Goal: Information Seeking & Learning: Learn about a topic

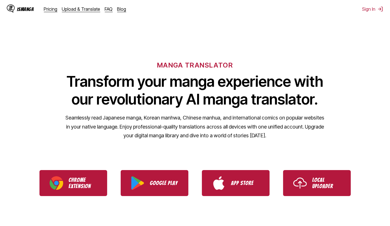
click at [104, 6] on div "IsManga Pricing Upload & Translate FAQ Blog" at bounding box center [69, 9] width 124 height 18
click at [106, 10] on link "FAQ" at bounding box center [109, 9] width 8 height 6
click at [105, 8] on link "FAQ" at bounding box center [109, 9] width 8 height 6
click at [109, 10] on link "FAQ" at bounding box center [109, 9] width 8 height 6
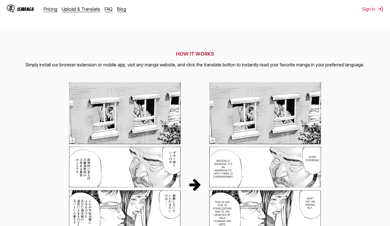
scroll to position [208, 0]
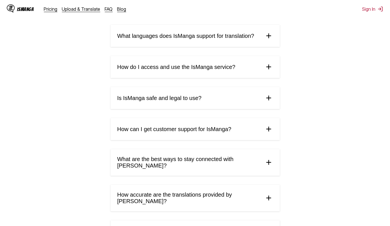
drag, startPoint x: 69, startPoint y: 60, endPoint x: 78, endPoint y: 70, distance: 14.0
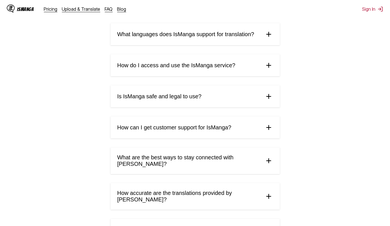
click at [192, 112] on div "What is [PERSON_NAME] and how does it work? IsManga is an innovative AI-powered…" at bounding box center [194, 154] width 169 height 386
click at [202, 102] on summary "Is IsManga safe and legal to use?" at bounding box center [194, 96] width 169 height 22
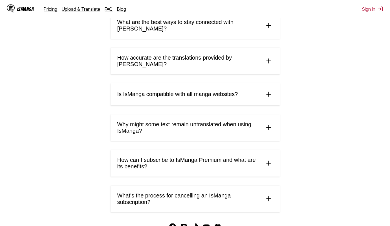
drag, startPoint x: 309, startPoint y: 74, endPoint x: 308, endPoint y: 86, distance: 11.6
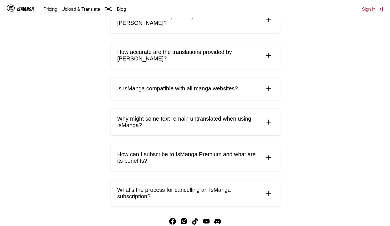
click at [218, 125] on summary "Why might some text remain untranslated when using IsManga?" at bounding box center [194, 122] width 169 height 26
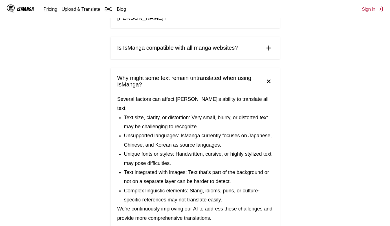
drag, startPoint x: 306, startPoint y: 86, endPoint x: 306, endPoint y: 97, distance: 10.7
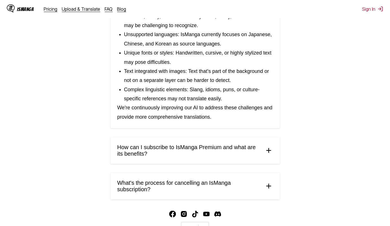
drag, startPoint x: 306, startPoint y: 99, endPoint x: 310, endPoint y: 131, distance: 32.9
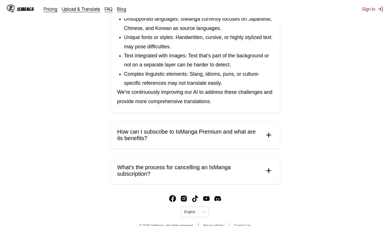
drag, startPoint x: 309, startPoint y: 120, endPoint x: 308, endPoint y: 132, distance: 12.2
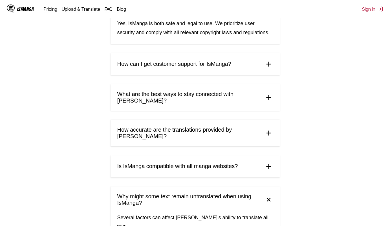
drag, startPoint x: 307, startPoint y: 178, endPoint x: 306, endPoint y: 82, distance: 96.7
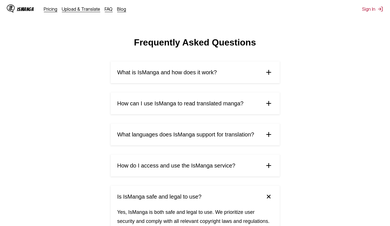
drag, startPoint x: 64, startPoint y: 125, endPoint x: 76, endPoint y: 46, distance: 79.5
click at [50, 11] on link "Pricing" at bounding box center [51, 9] width 14 height 6
click at [50, 10] on link "Pricing" at bounding box center [51, 9] width 14 height 6
click at [46, 10] on link "Pricing" at bounding box center [51, 9] width 14 height 6
